Goal: Check status: Check status

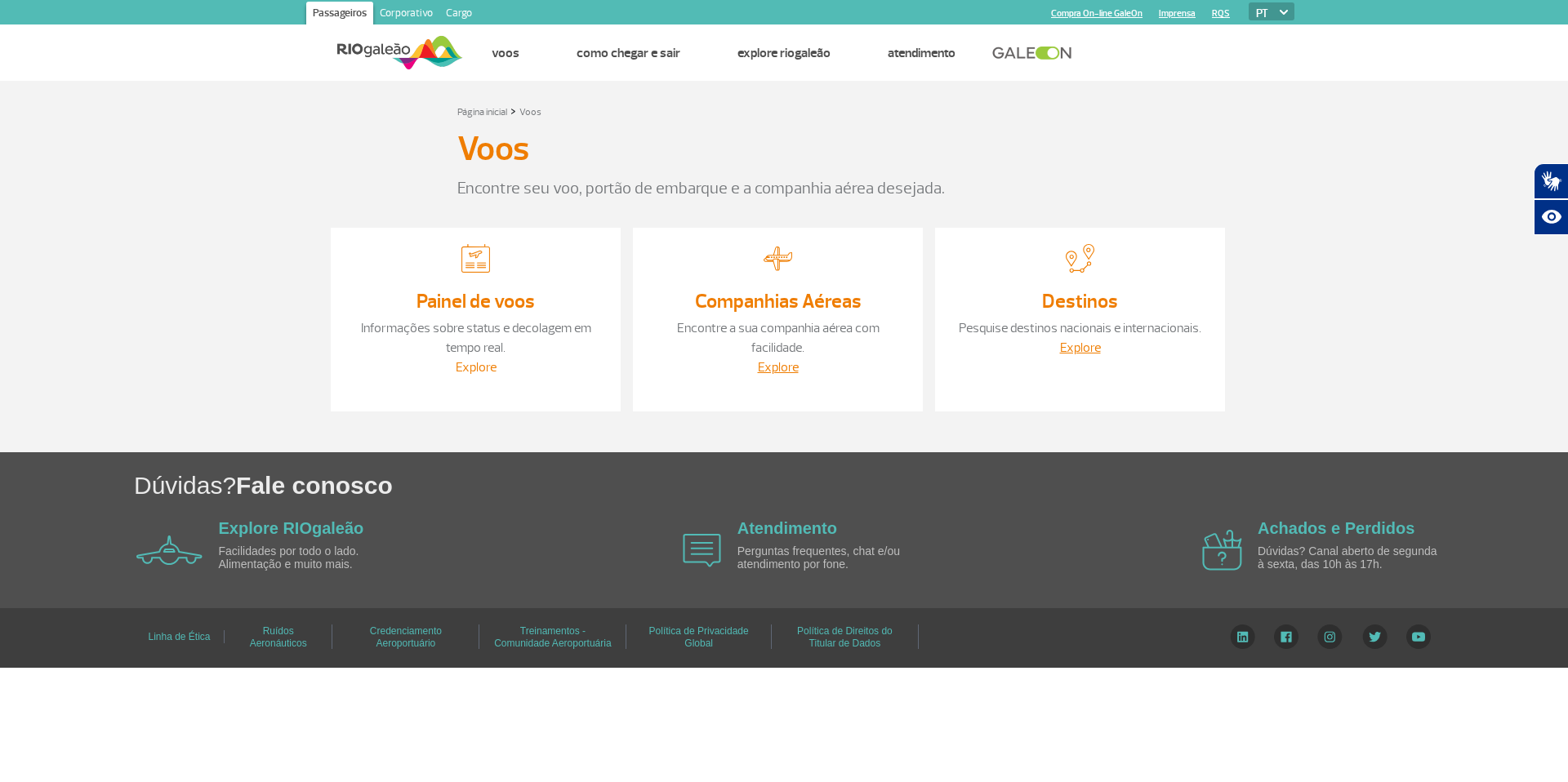
click at [485, 364] on link "Explore" at bounding box center [475, 367] width 40 height 16
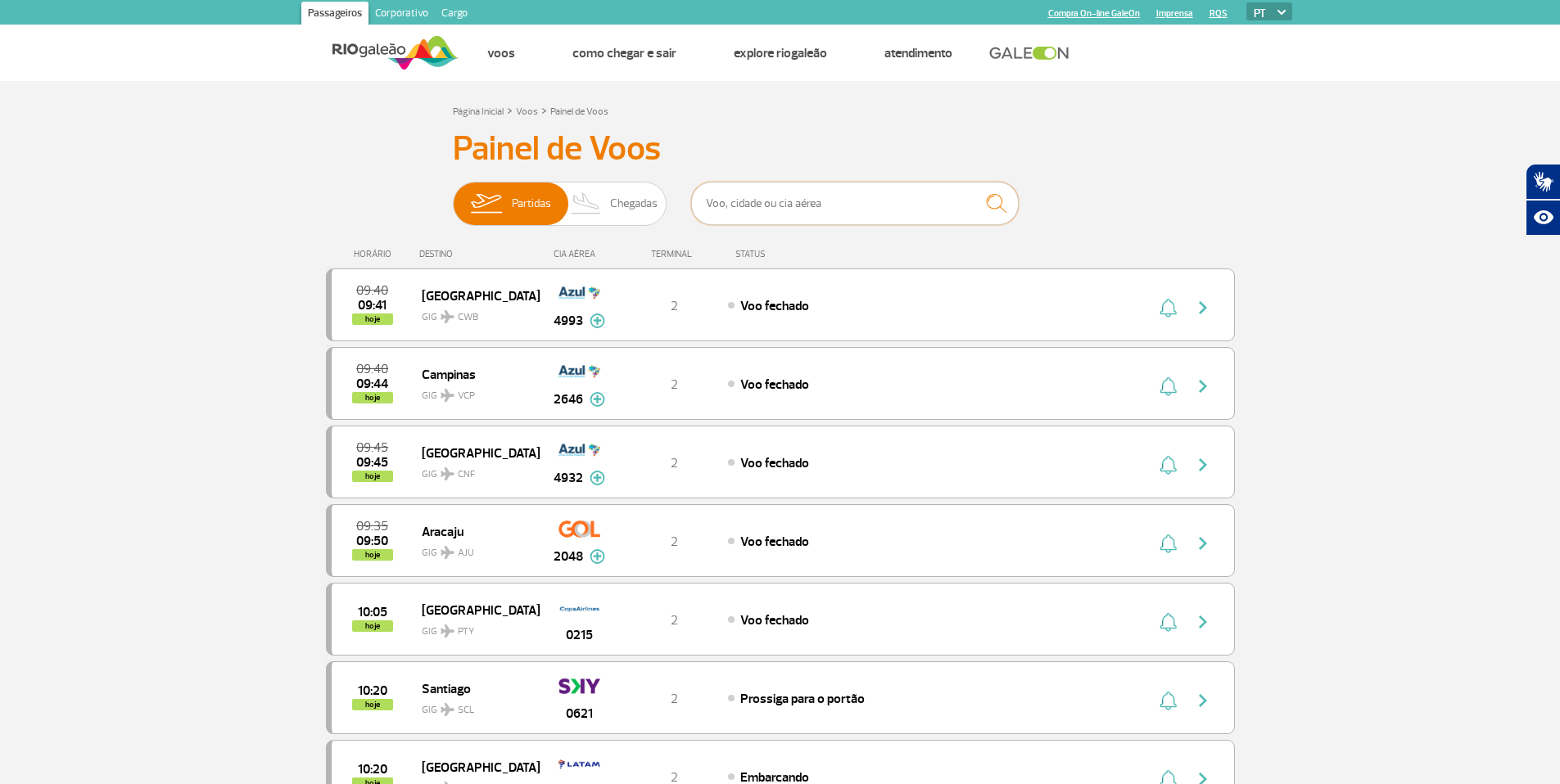
click at [802, 208] on input "text" at bounding box center [854, 204] width 327 height 43
click at [812, 196] on input "text" at bounding box center [854, 204] width 327 height 43
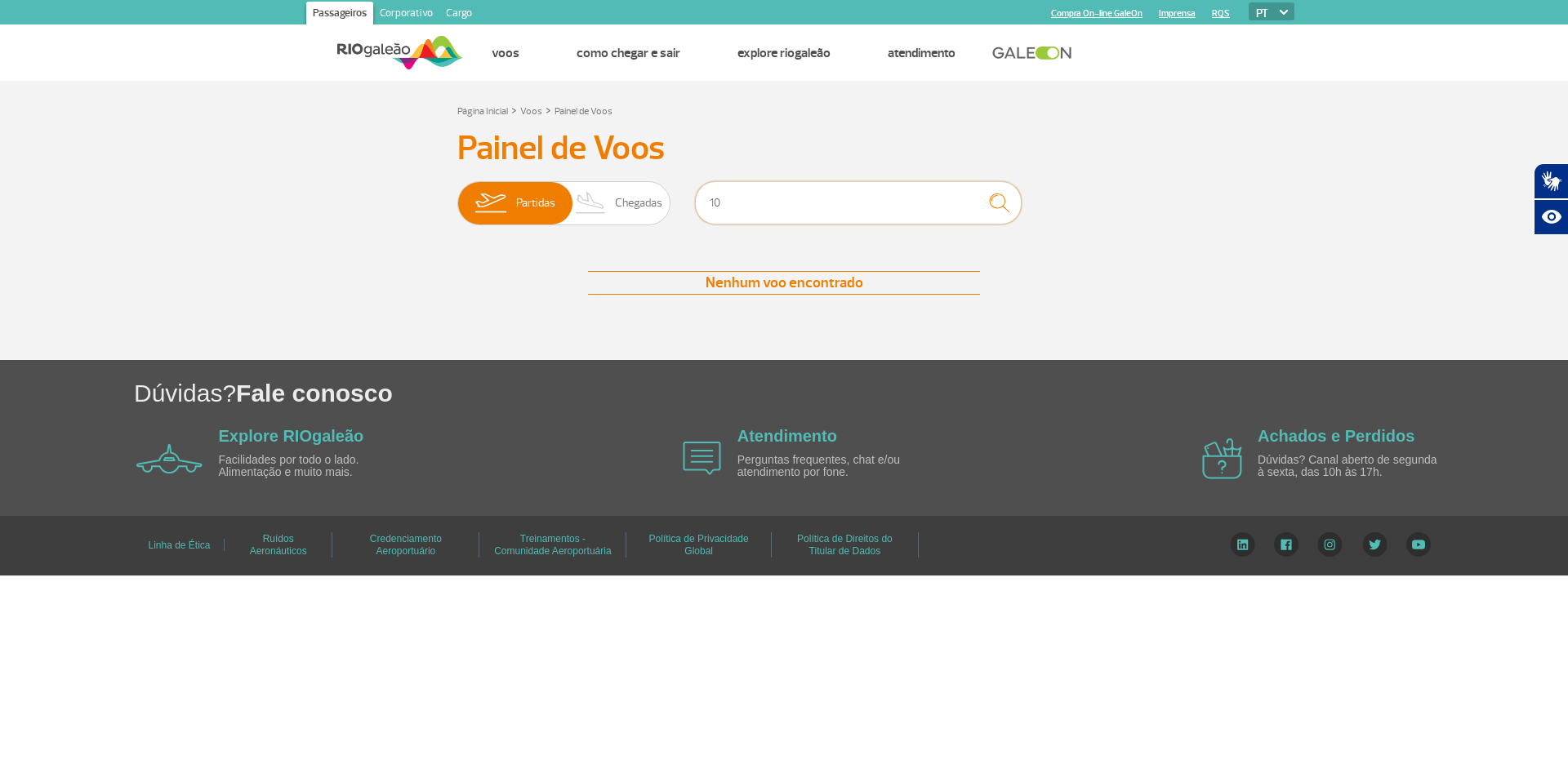
type input "1"
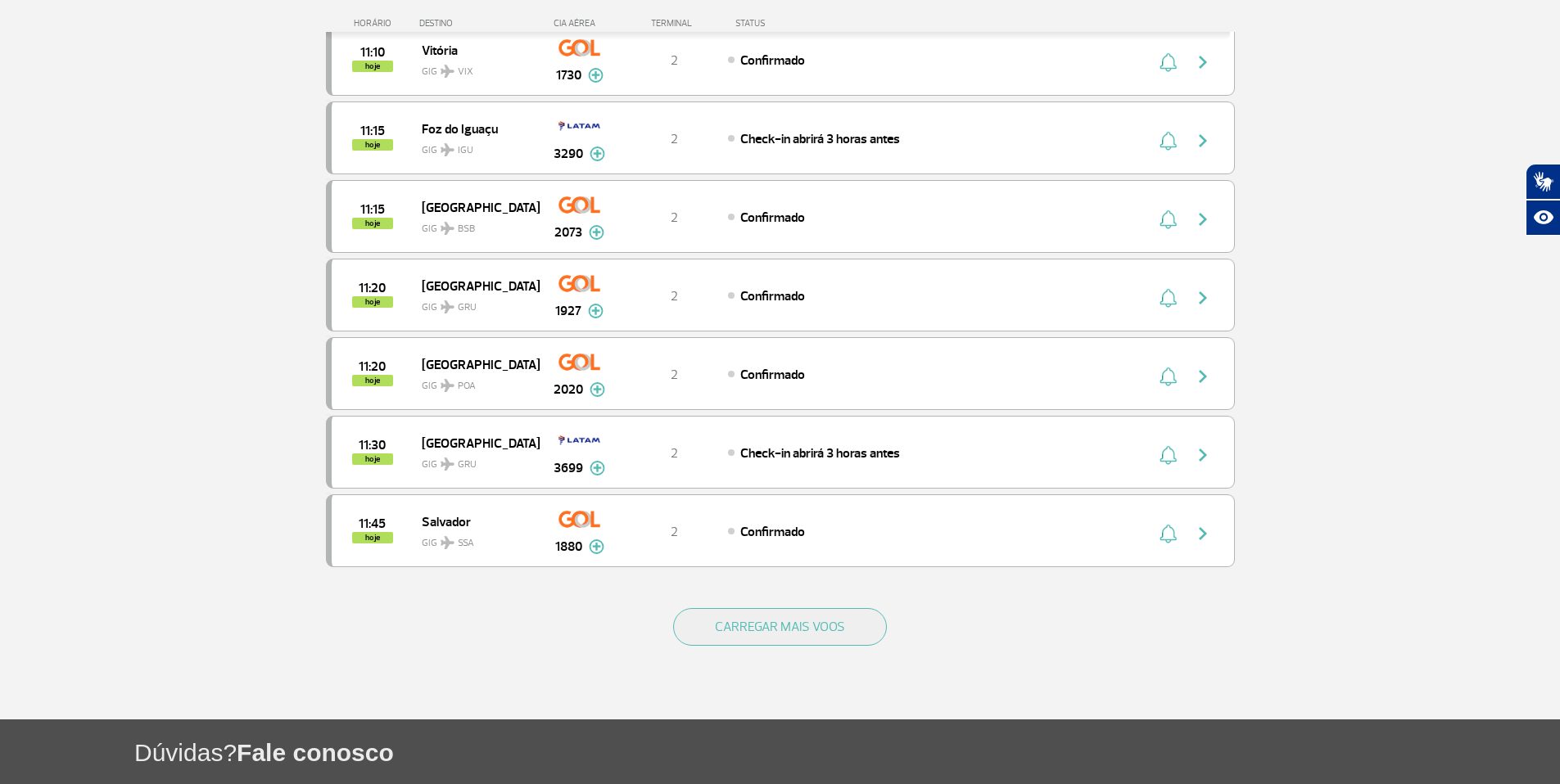
scroll to position [1433, 0]
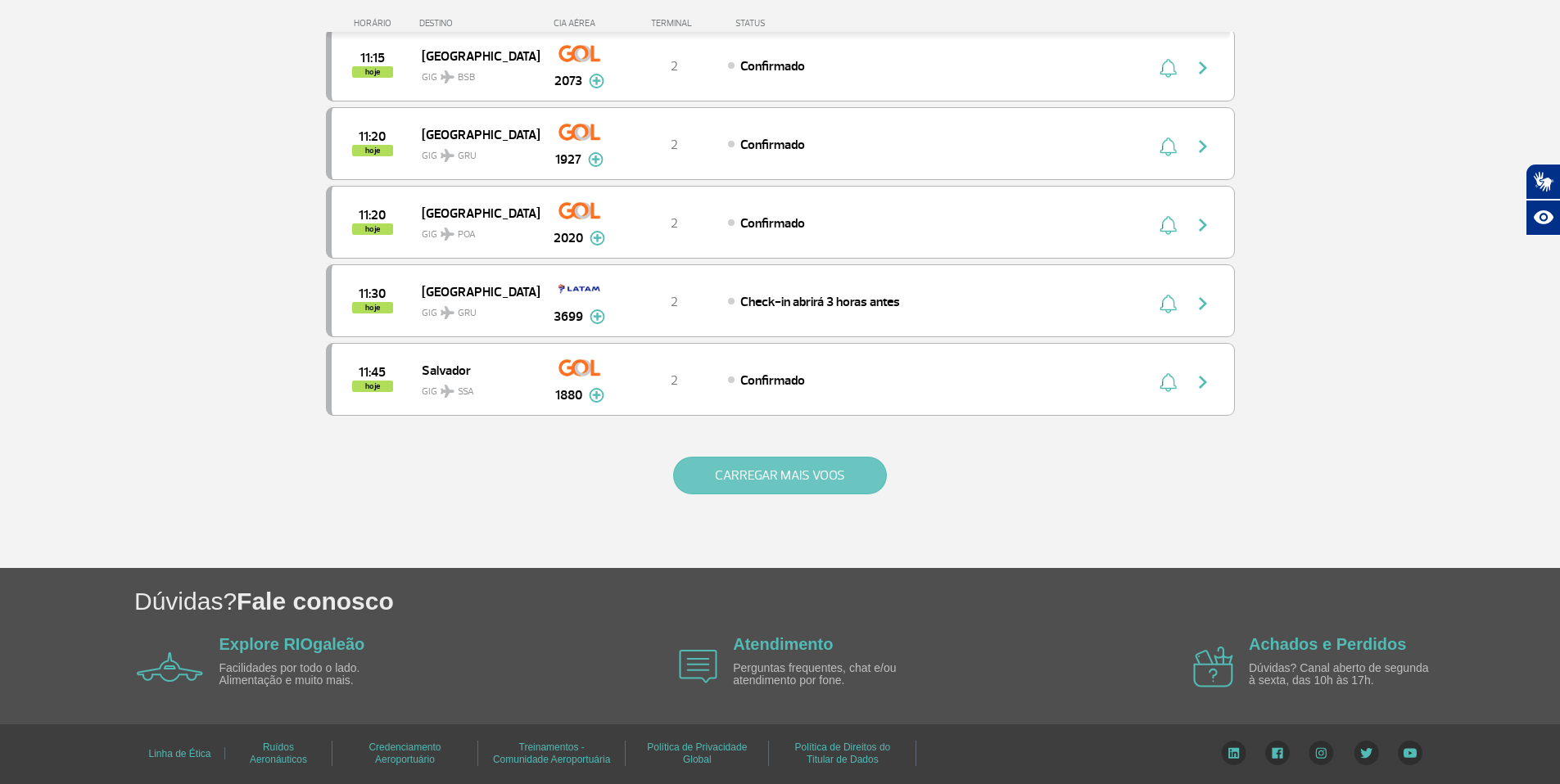
click at [768, 483] on button "CARREGAR MAIS VOOS" at bounding box center [780, 475] width 213 height 38
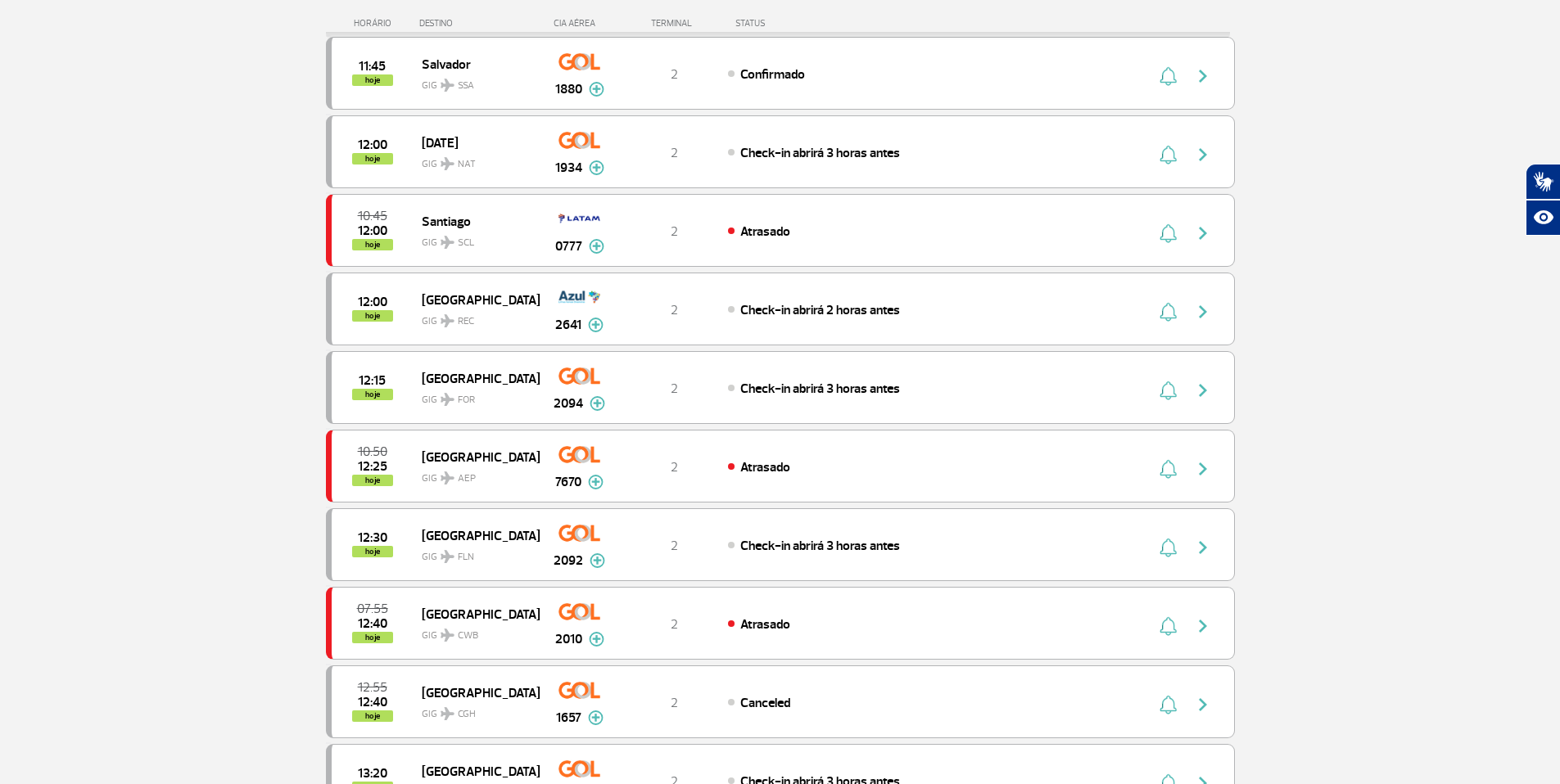
scroll to position [1167, 0]
